Goal: Information Seeking & Learning: Find specific fact

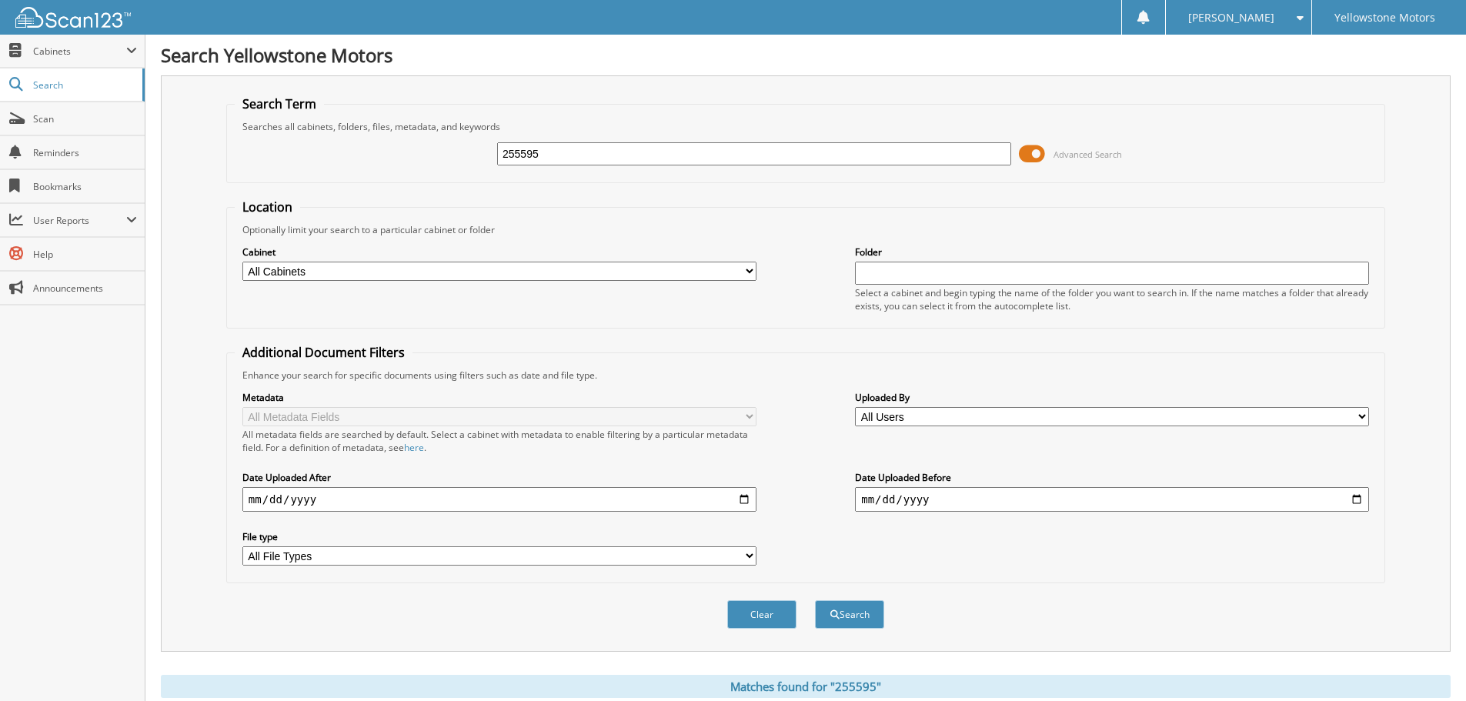
drag, startPoint x: 557, startPoint y: 148, endPoint x: 180, endPoint y: 158, distance: 377.2
click at [313, 156] on div "255595 Advanced Search" at bounding box center [806, 154] width 1142 height 42
paste input "250206"
type input "250206"
click at [815, 600] on button "Search" at bounding box center [849, 614] width 69 height 28
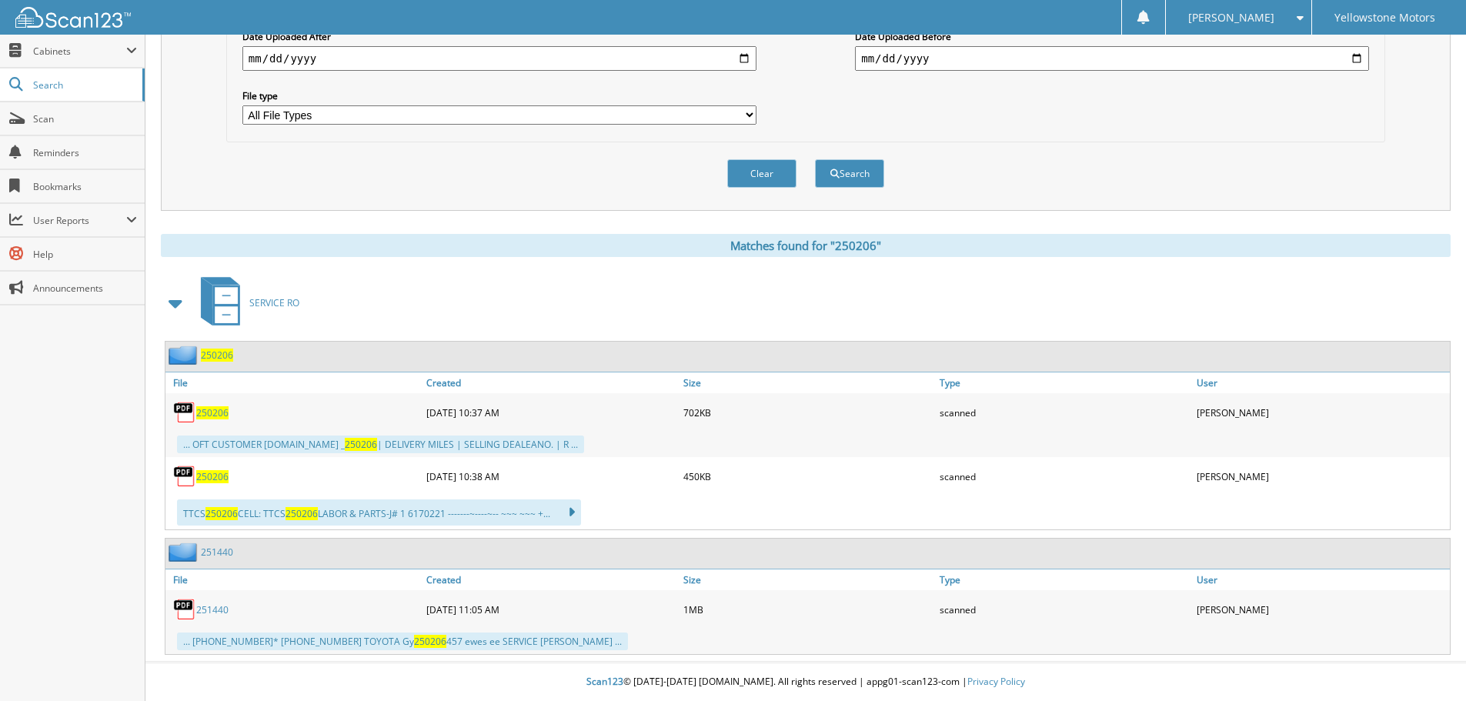
click at [216, 472] on span "250206" at bounding box center [212, 476] width 32 height 13
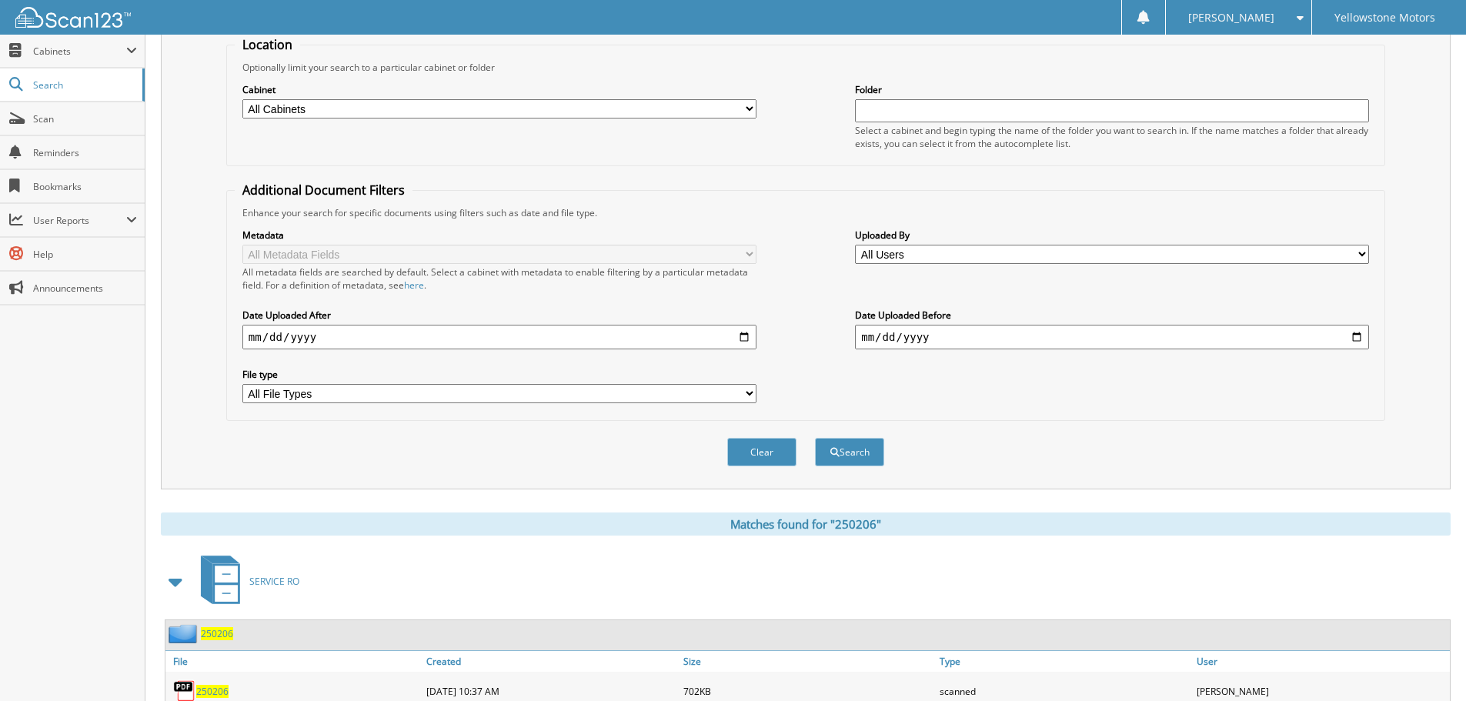
scroll to position [77, 0]
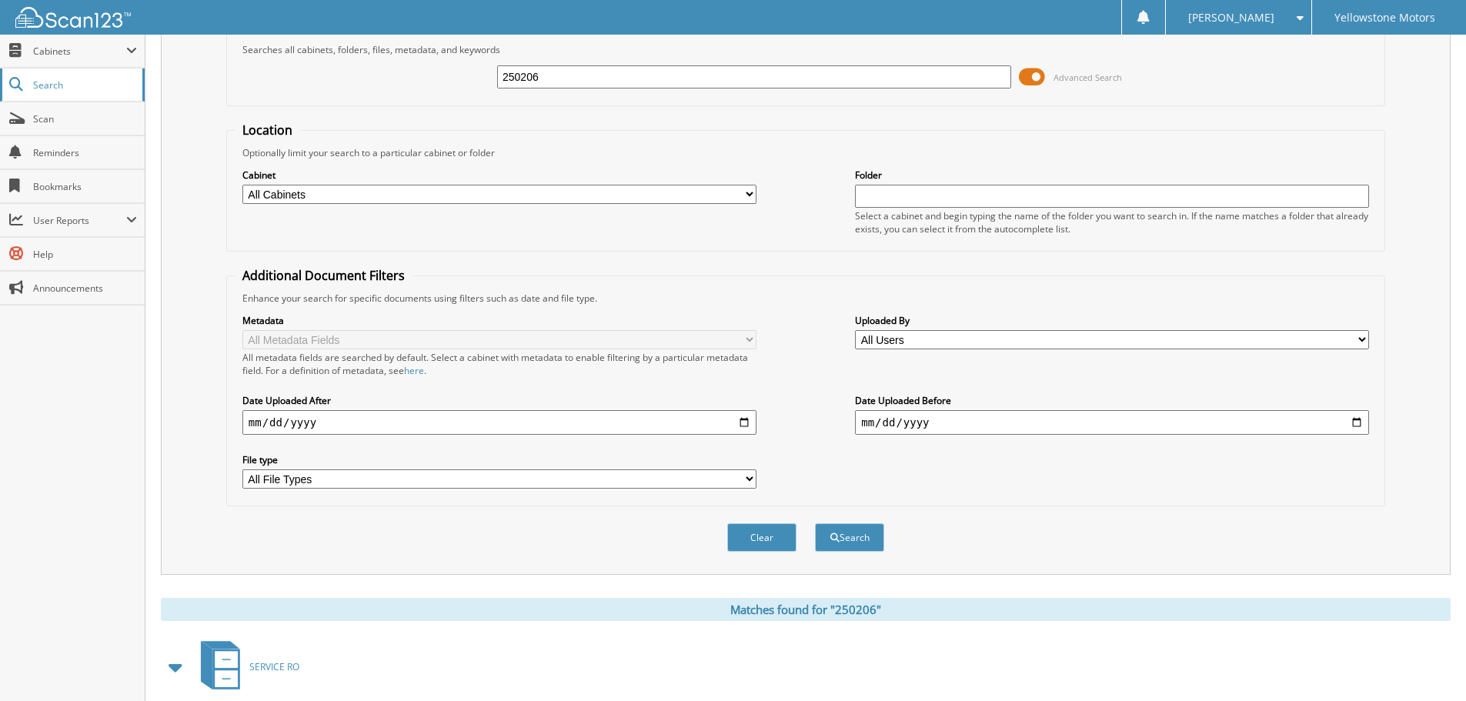
drag, startPoint x: 568, startPoint y: 74, endPoint x: 84, endPoint y: 100, distance: 484.8
click at [247, 99] on fieldset "Search Term Searches all cabinets, folders, files, metadata, and keywords 25020…" at bounding box center [805, 62] width 1159 height 88
paste input "250204"
type input "250204"
click at [815, 523] on button "Search" at bounding box center [849, 537] width 69 height 28
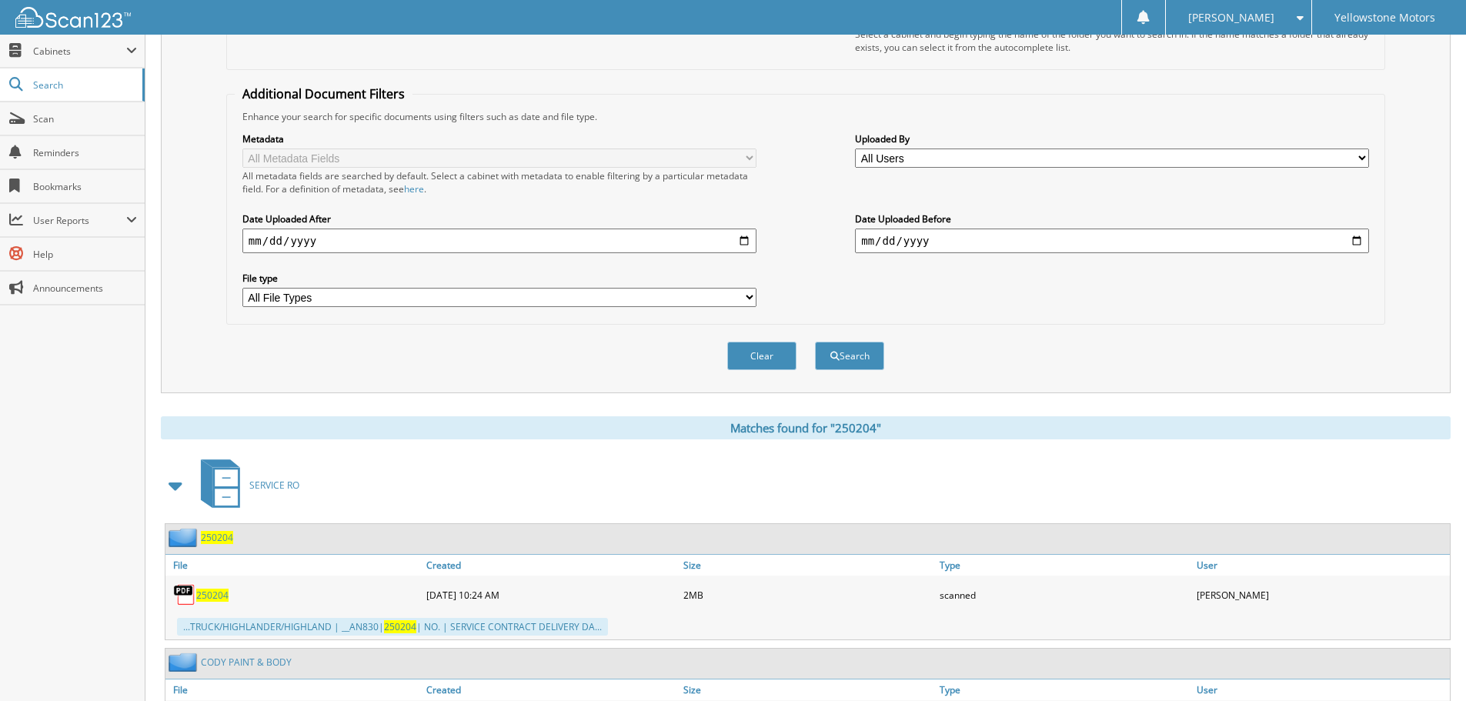
scroll to position [308, 0]
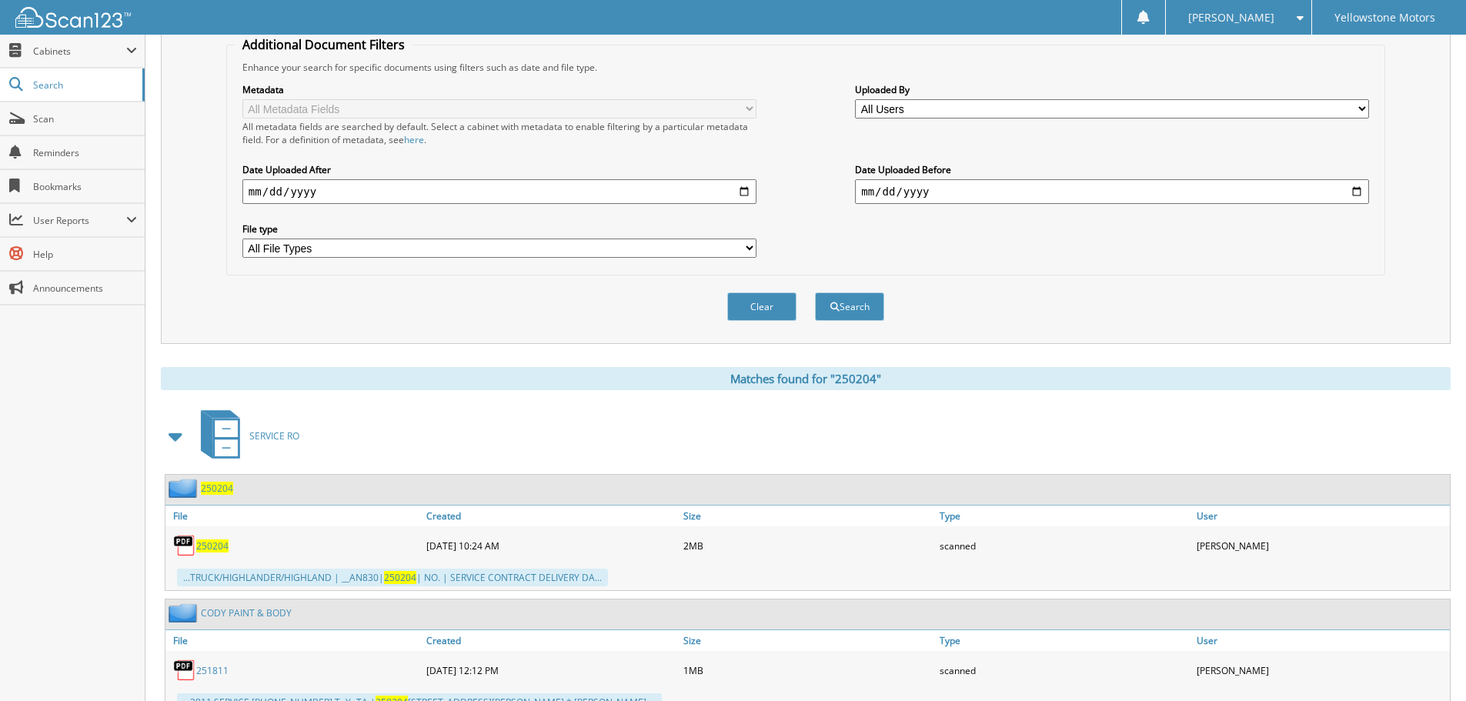
click at [205, 544] on span "250204" at bounding box center [212, 545] width 32 height 13
click at [218, 672] on link "251811" at bounding box center [212, 670] width 32 height 13
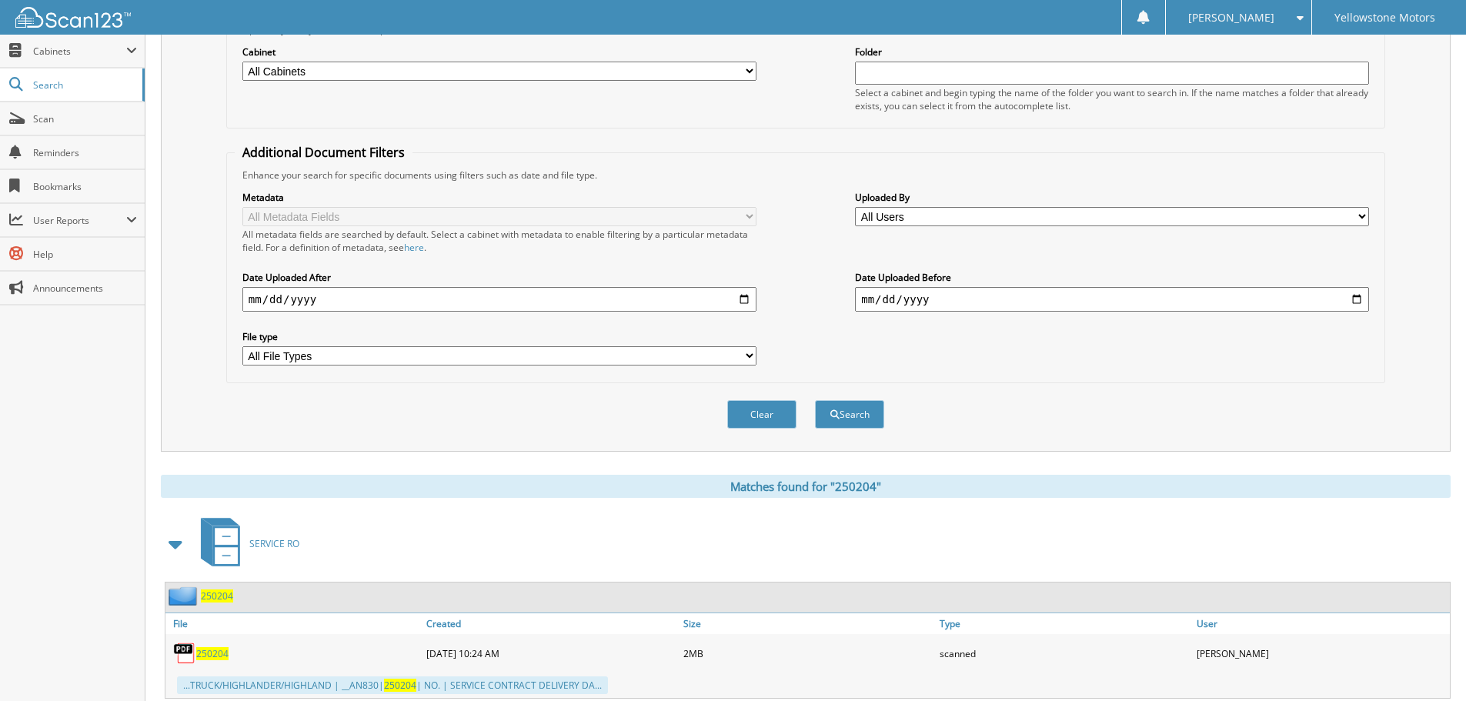
scroll to position [0, 0]
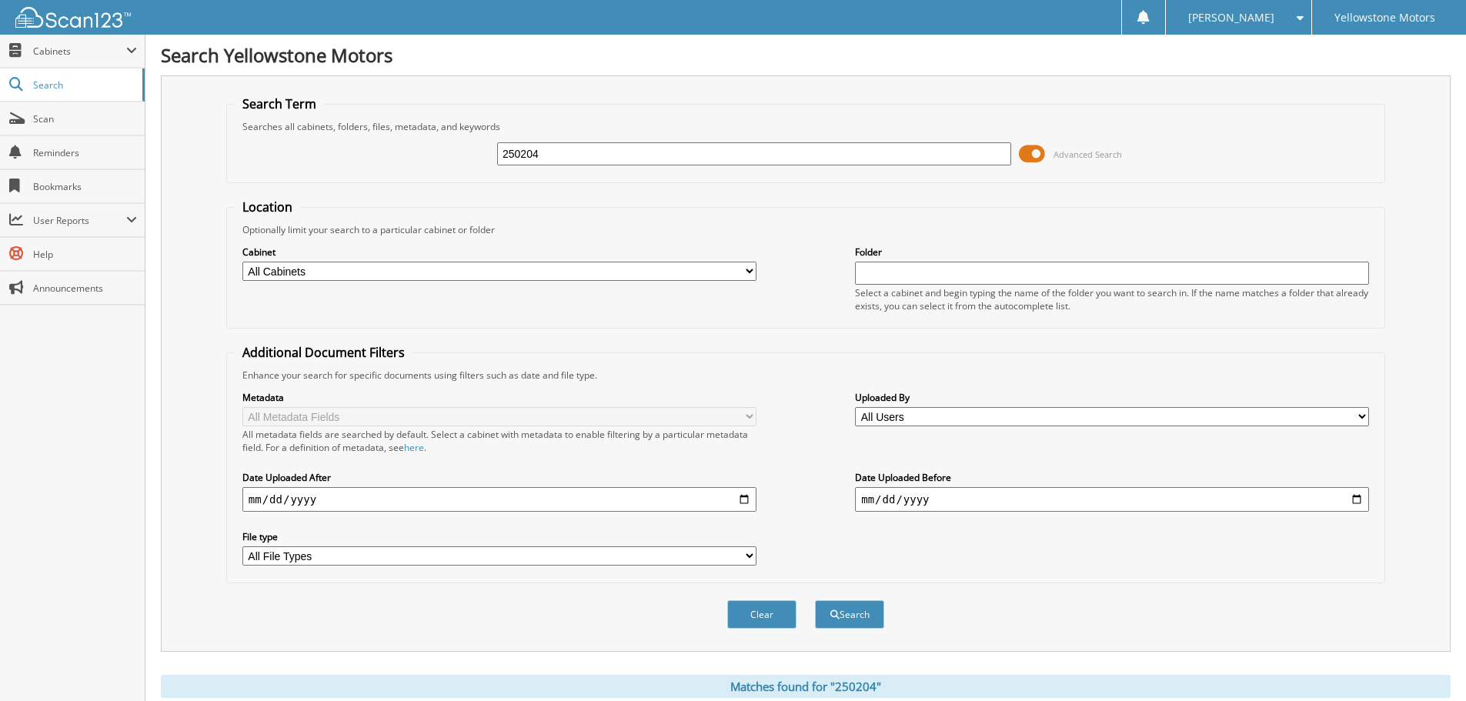
drag, startPoint x: 547, startPoint y: 159, endPoint x: 456, endPoint y: 160, distance: 91.6
click at [466, 160] on div "250204 Advanced Search" at bounding box center [806, 154] width 1142 height 42
paste input "251440"
type input "251440"
click at [815, 600] on button "Search" at bounding box center [849, 614] width 69 height 28
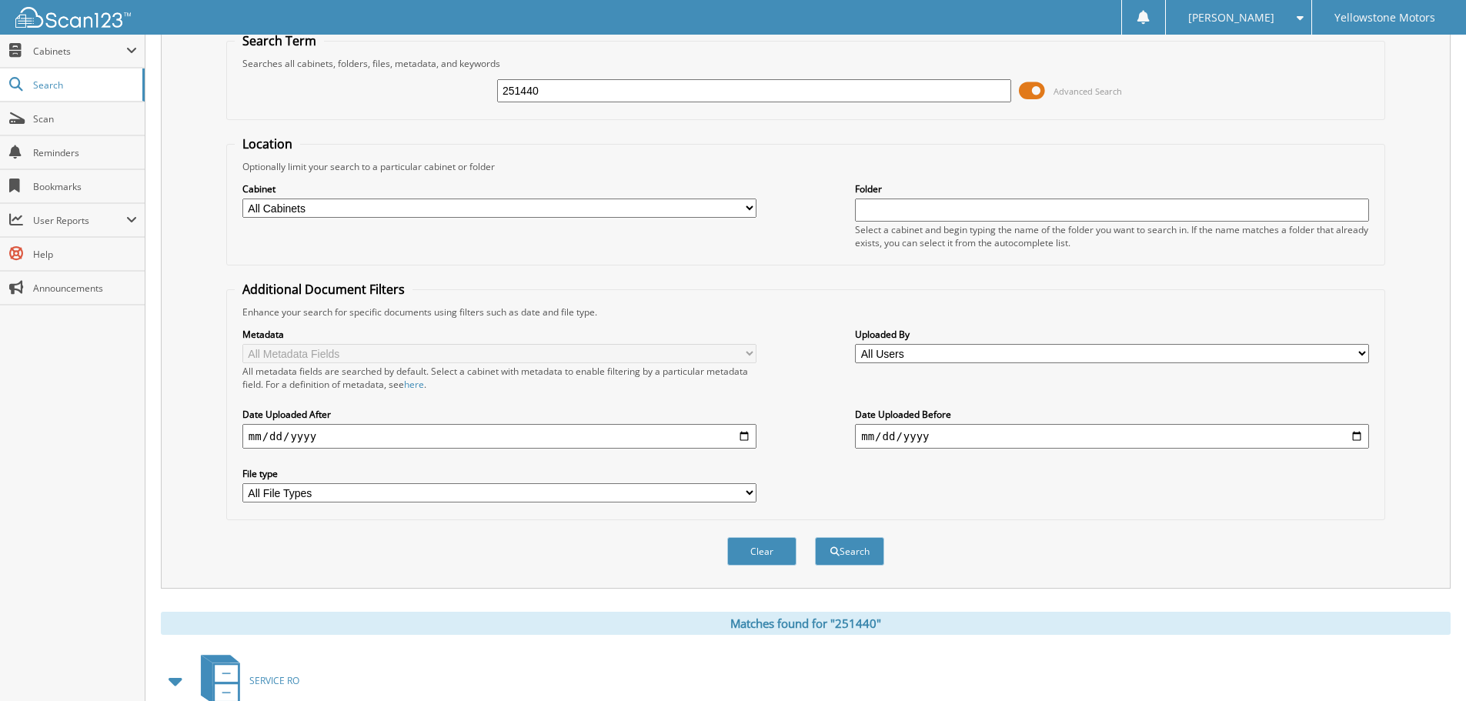
scroll to position [308, 0]
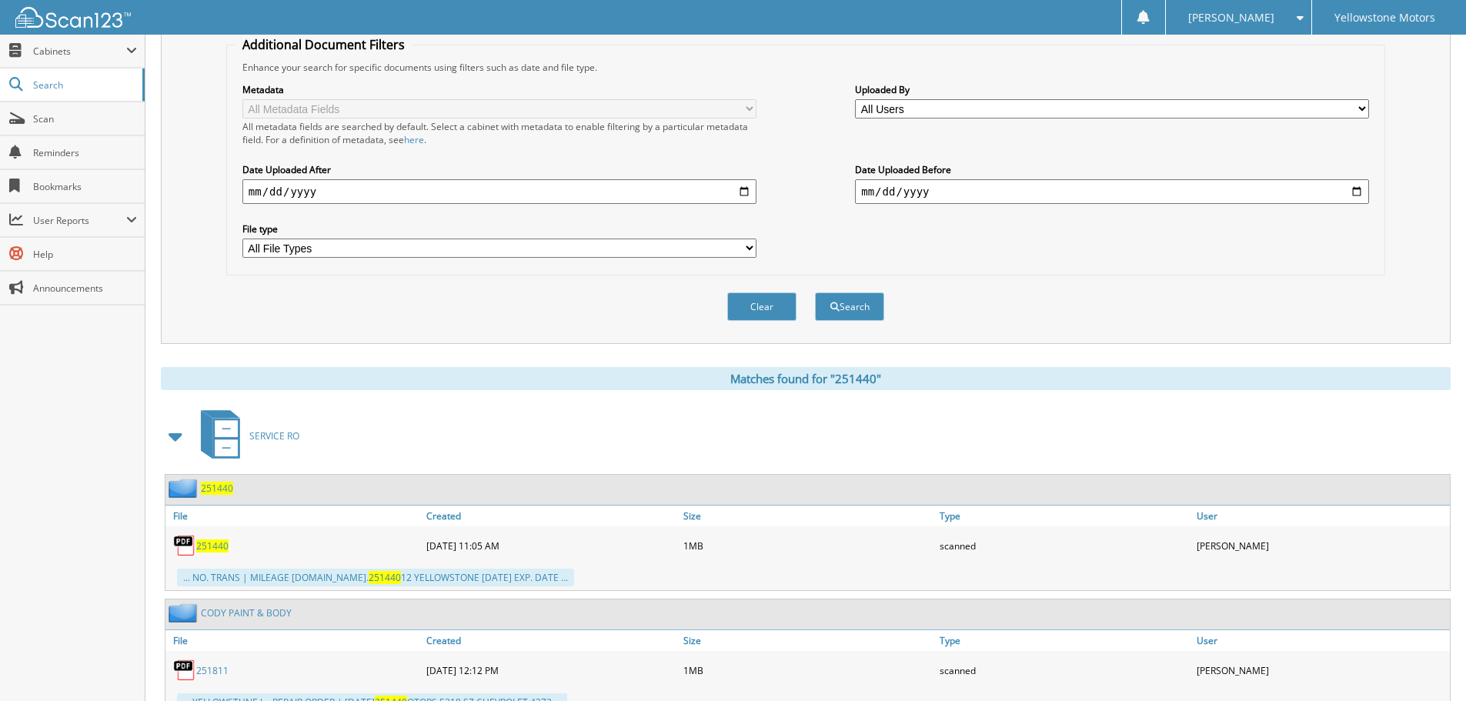
click at [204, 544] on span "251440" at bounding box center [212, 545] width 32 height 13
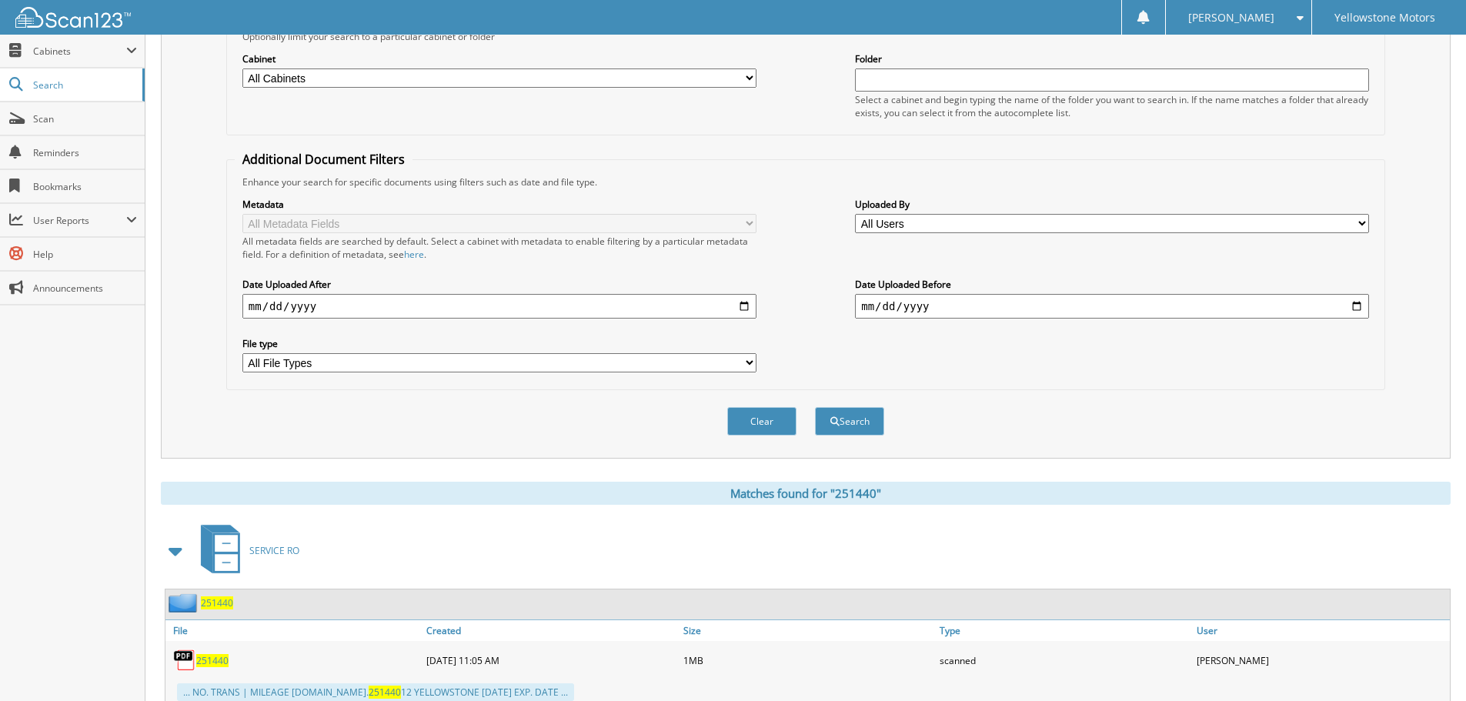
scroll to position [0, 0]
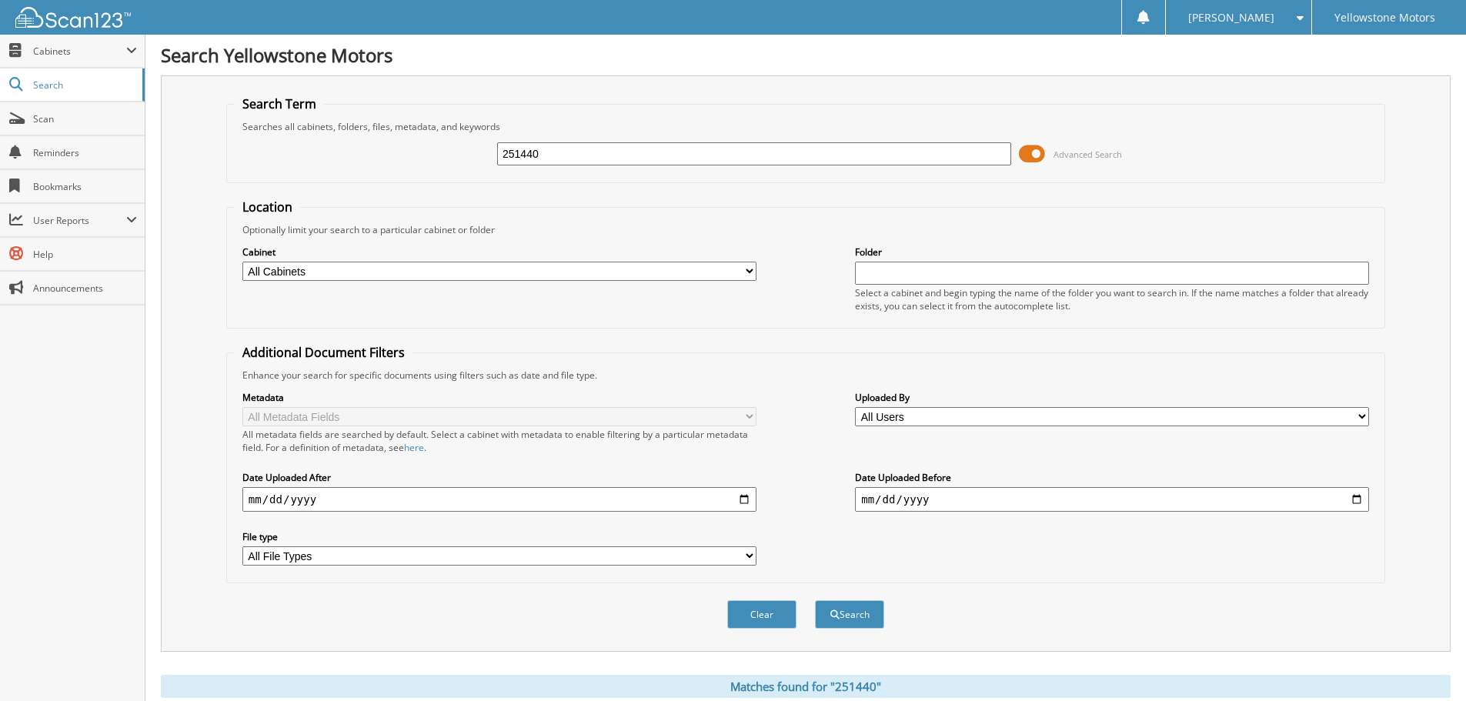
drag, startPoint x: 543, startPoint y: 154, endPoint x: 404, endPoint y: 155, distance: 139.3
click at [426, 155] on div "251440 Advanced Search" at bounding box center [806, 154] width 1142 height 42
paste input "251811"
type input "251811"
click at [815, 600] on button "Search" at bounding box center [849, 614] width 69 height 28
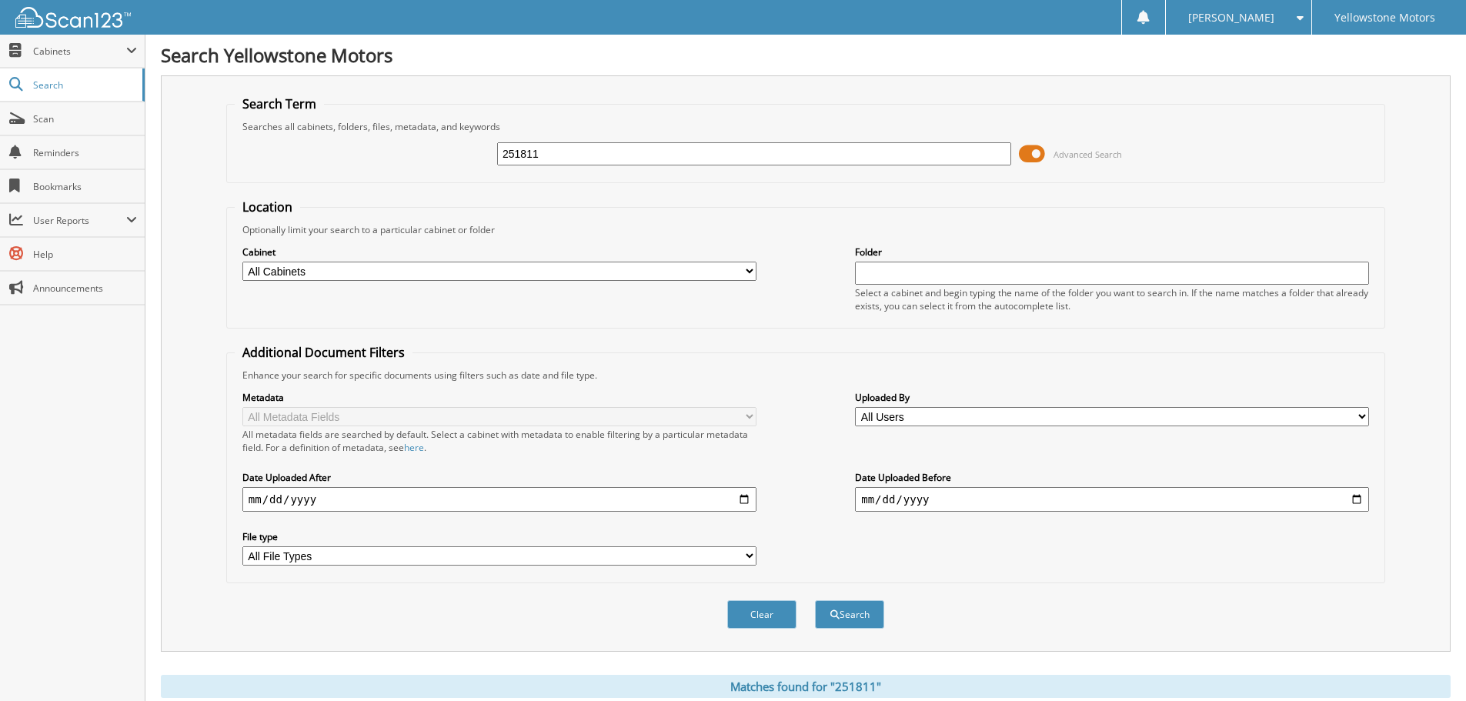
click at [545, 158] on input "251811" at bounding box center [754, 153] width 514 height 23
type input "250206"
click at [815, 600] on button "Search" at bounding box center [849, 614] width 69 height 28
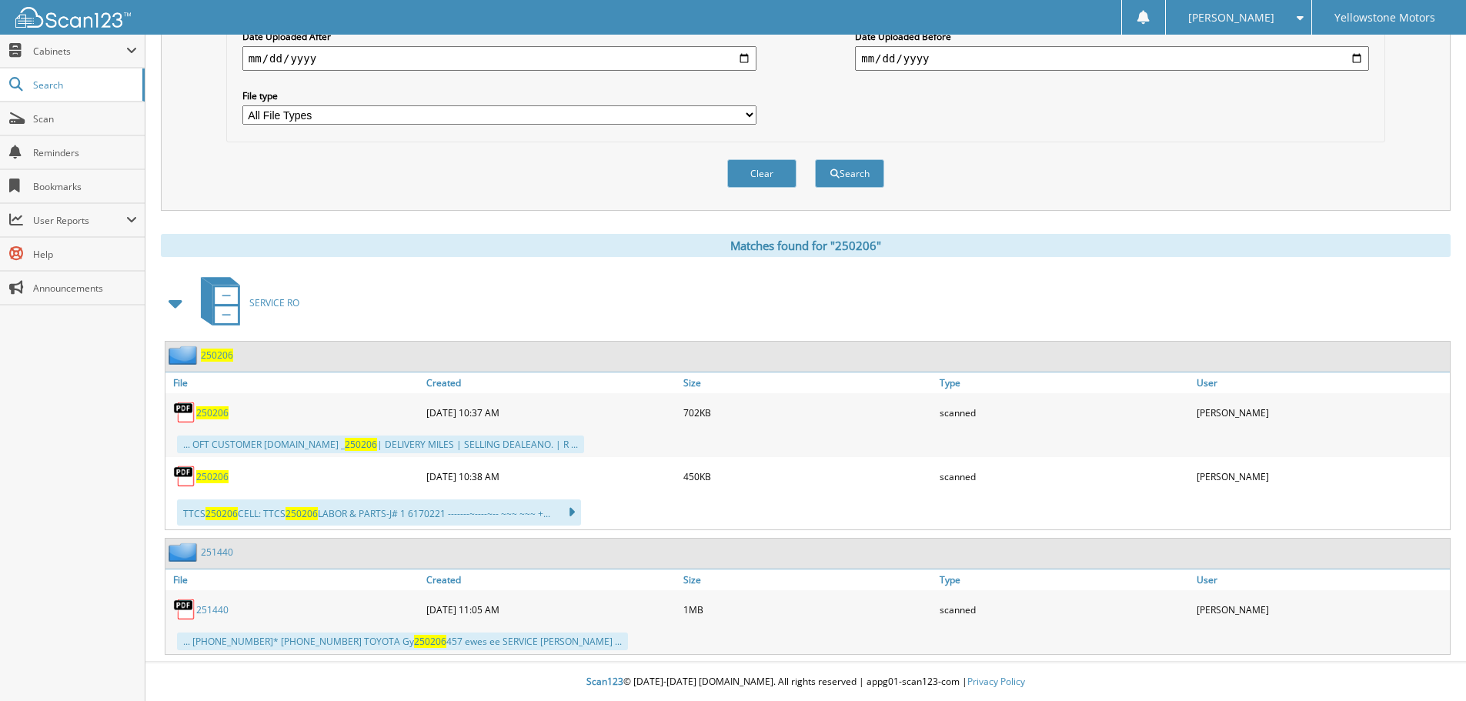
click at [217, 484] on div "250206" at bounding box center [293, 476] width 257 height 31
click at [215, 483] on div "250206" at bounding box center [293, 476] width 257 height 31
click at [215, 476] on span "250206" at bounding box center [212, 476] width 32 height 13
click at [212, 410] on span "250206" at bounding box center [212, 412] width 32 height 13
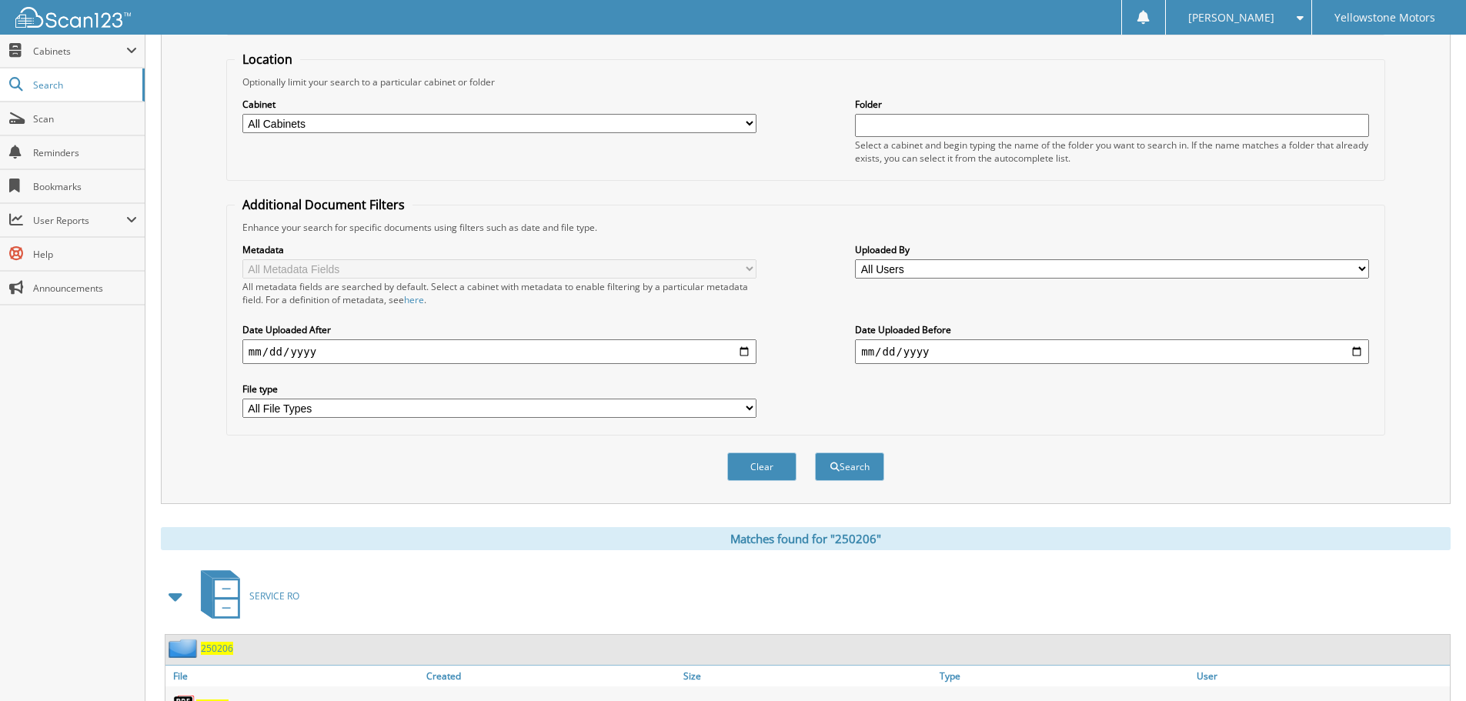
scroll to position [0, 0]
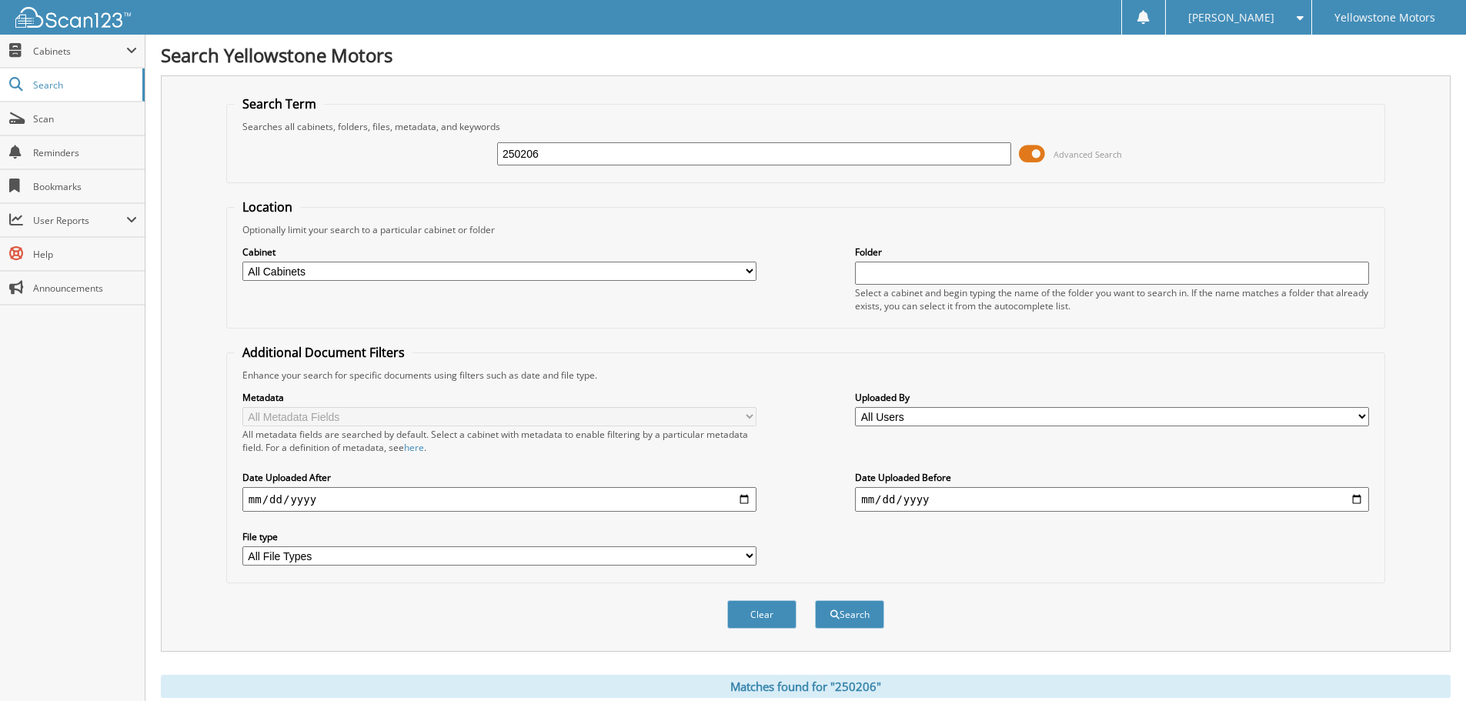
drag, startPoint x: 546, startPoint y: 148, endPoint x: 393, endPoint y: 149, distance: 153.2
click at [403, 149] on div "250206 Advanced Search" at bounding box center [806, 154] width 1142 height 42
paste input "251811"
type input "251811"
click at [815, 600] on button "Search" at bounding box center [849, 614] width 69 height 28
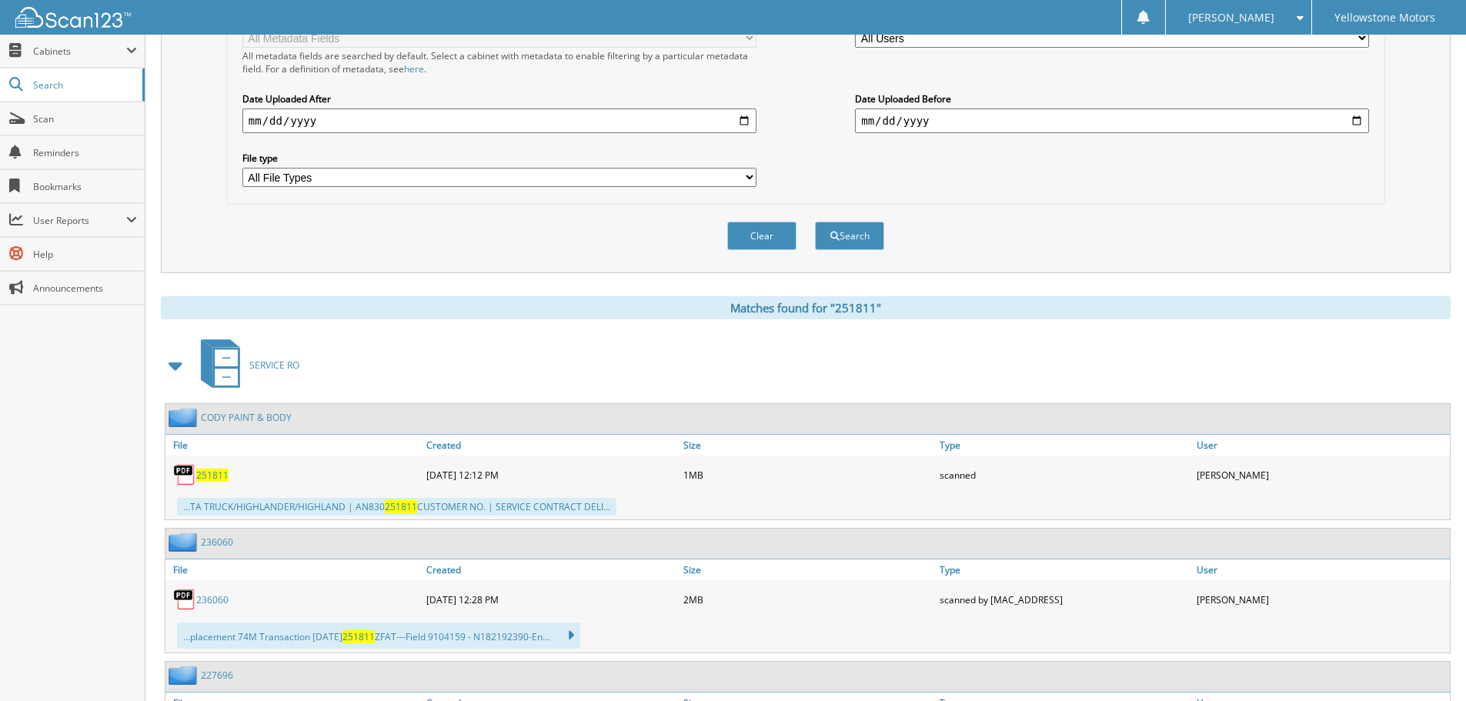
scroll to position [385, 0]
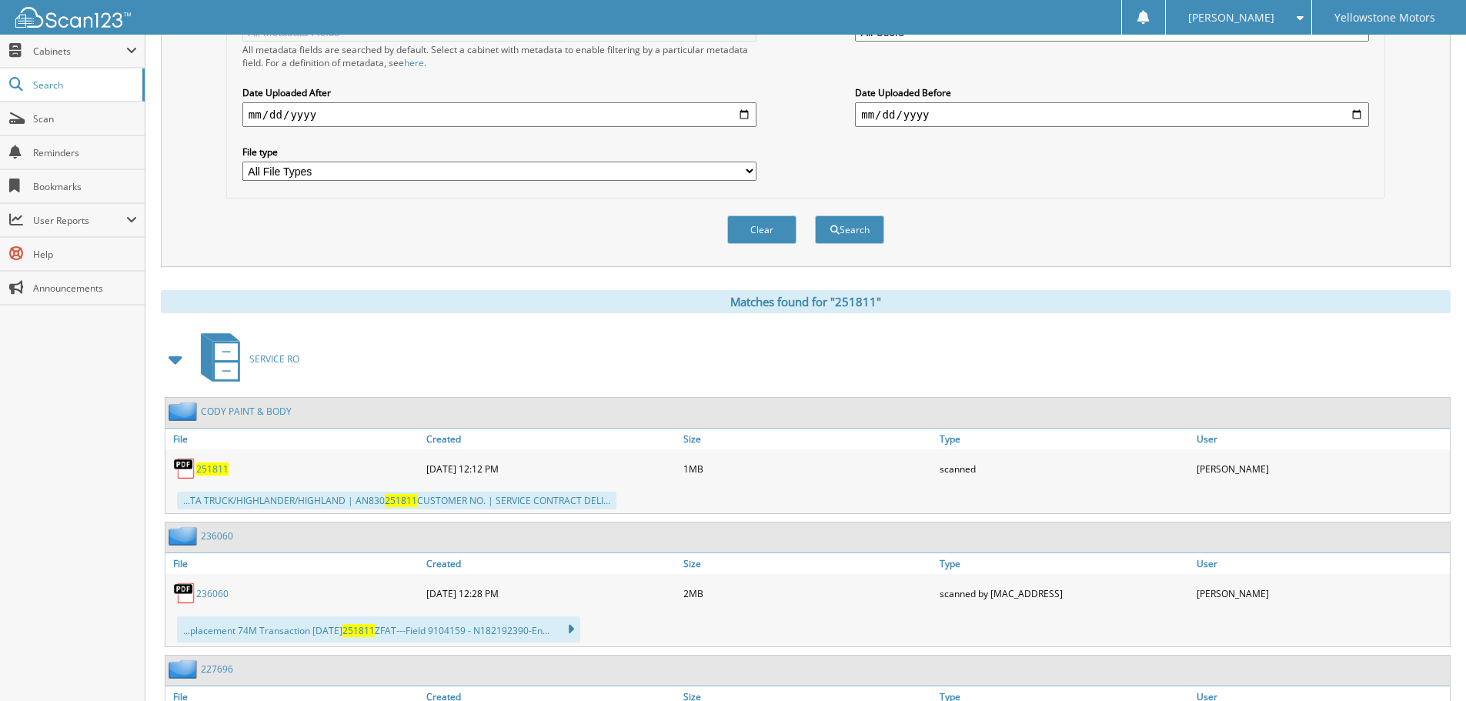
click at [222, 463] on span "251811" at bounding box center [212, 469] width 32 height 13
